Goal: Transaction & Acquisition: Purchase product/service

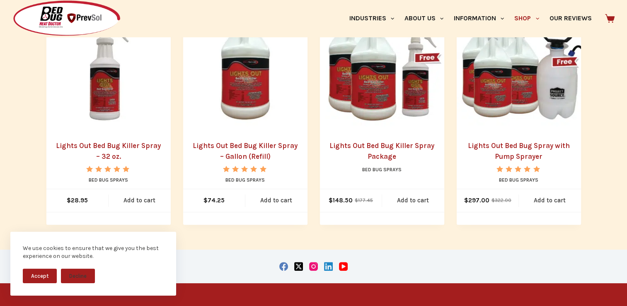
scroll to position [165, 0]
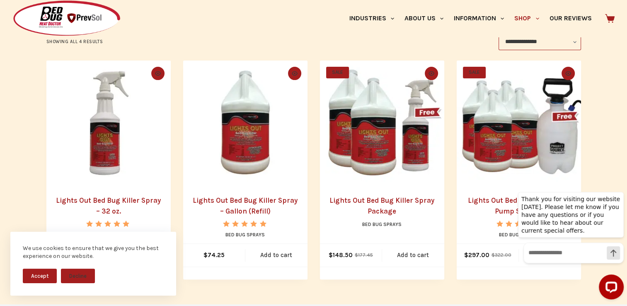
click at [106, 159] on img "Lights Out Bed Bug Killer Spray - 32 oz." at bounding box center [108, 123] width 124 height 124
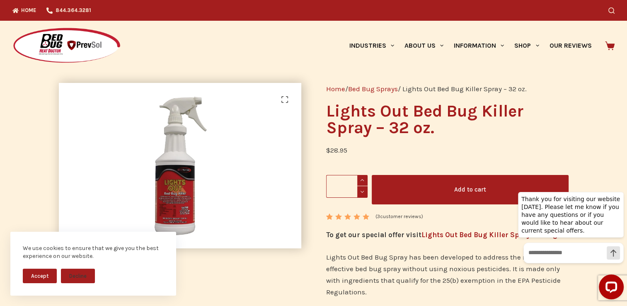
click at [178, 190] on img at bounding box center [184, 112] width 770 height 525
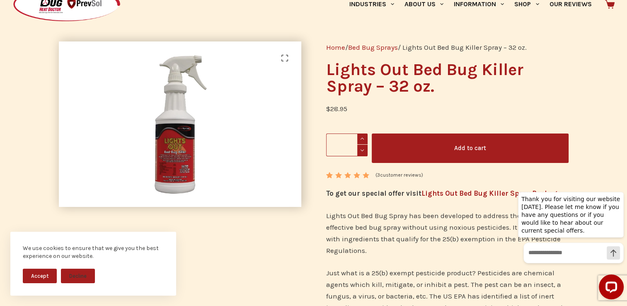
scroll to position [41, 0]
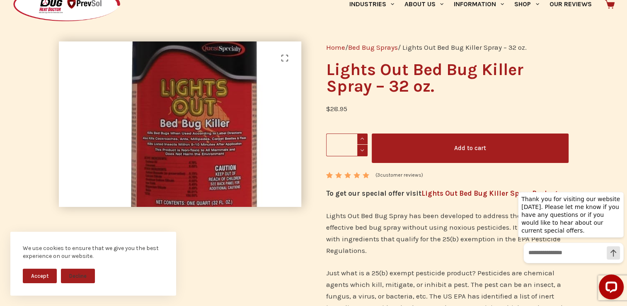
click at [166, 165] on img at bounding box center [210, 35] width 770 height 525
drag, startPoint x: 166, startPoint y: 165, endPoint x: 162, endPoint y: 158, distance: 8.0
click at [162, 158] on img at bounding box center [210, 35] width 770 height 525
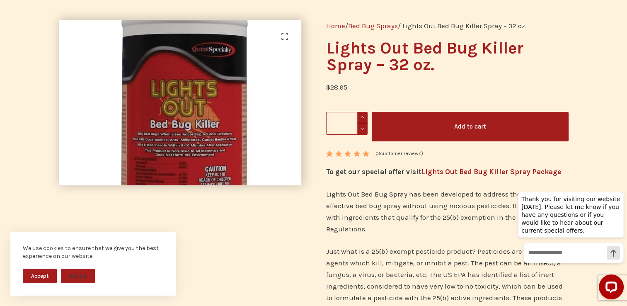
scroll to position [83, 0]
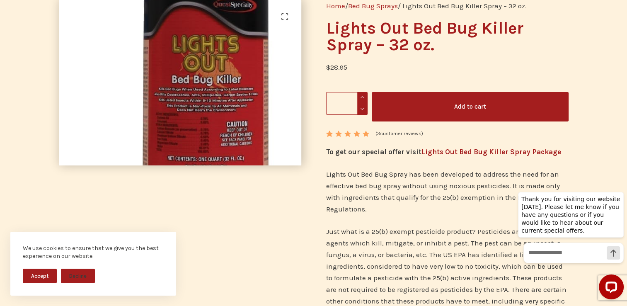
drag, startPoint x: 160, startPoint y: 125, endPoint x: 209, endPoint y: 80, distance: 66.0
